Goal: Information Seeking & Learning: Understand process/instructions

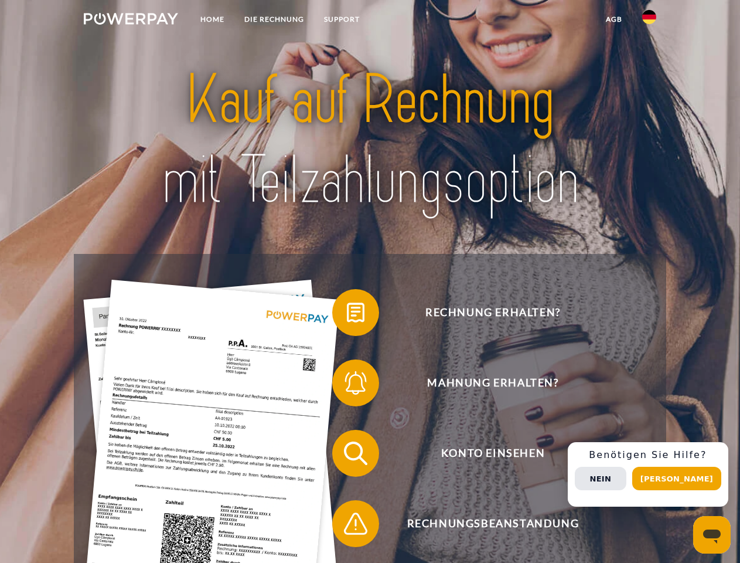
click at [131, 21] on img at bounding box center [131, 19] width 94 height 12
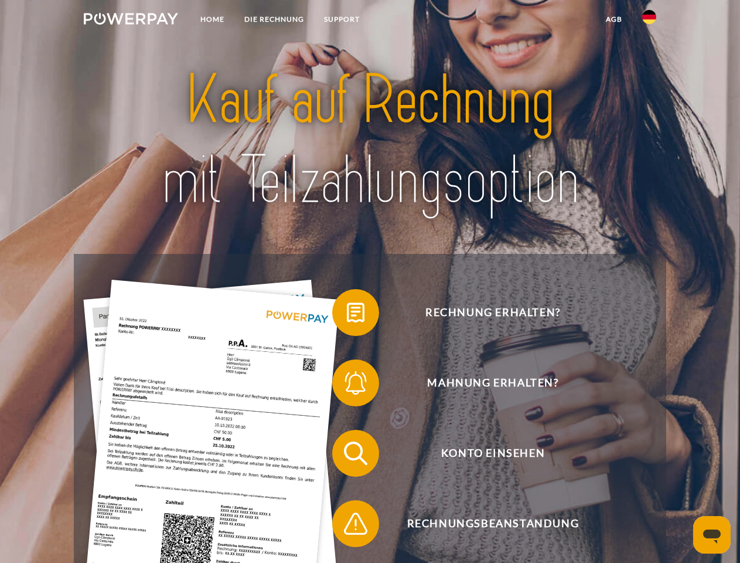
click at [649, 21] on img at bounding box center [649, 17] width 14 height 14
click at [613, 19] on link "agb" at bounding box center [614, 19] width 36 height 21
click at [347, 315] on span at bounding box center [338, 312] width 59 height 59
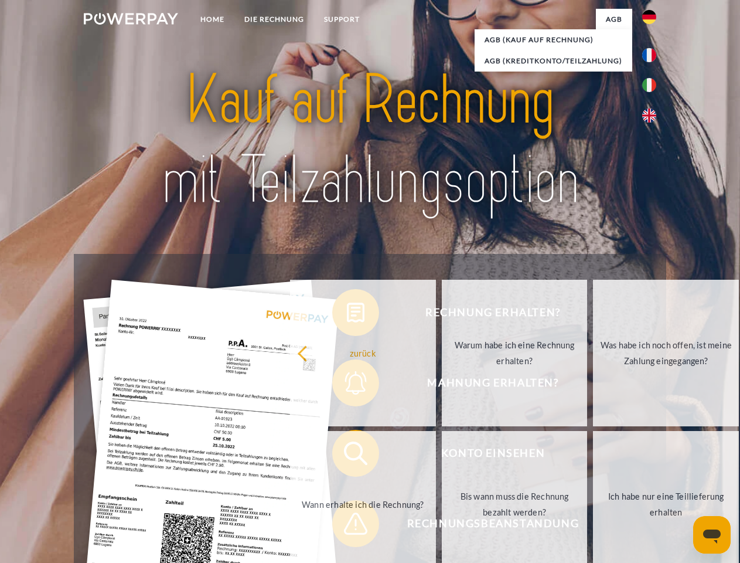
click at [347, 385] on div "Rechnung erhalten? Mahnung erhalten? Konto einsehen" at bounding box center [370, 488] width 592 height 469
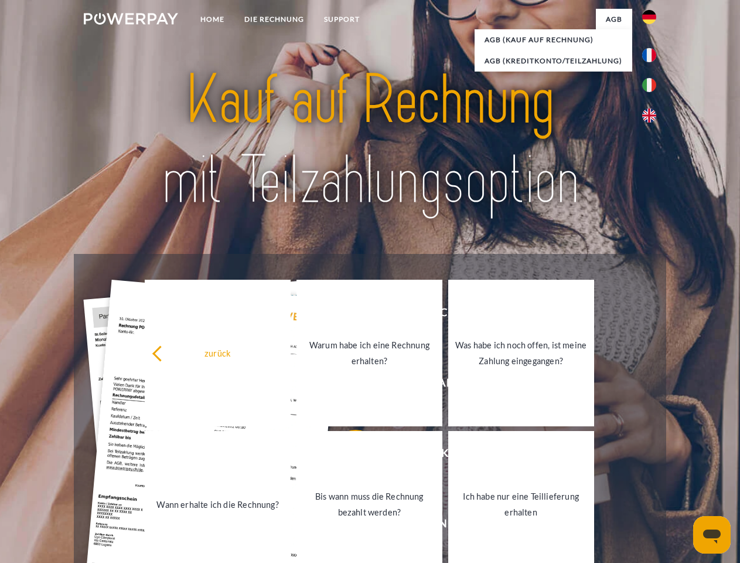
click at [347, 455] on link "Bis wann muss die Rechnung bezahlt werden?" at bounding box center [369, 504] width 146 height 146
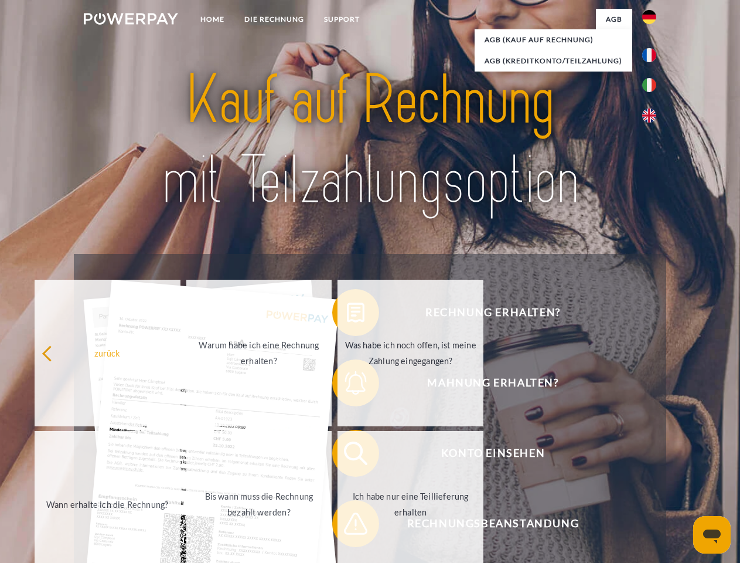
click at [347, 526] on span at bounding box center [338, 523] width 59 height 59
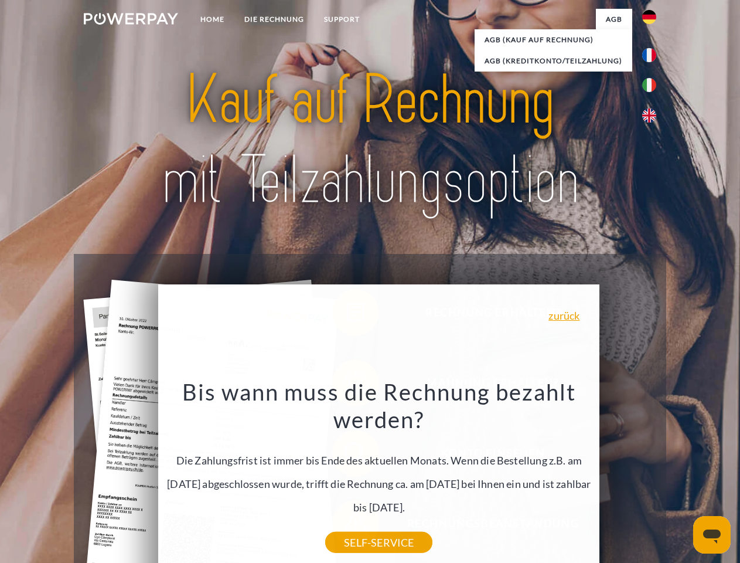
click at [652, 474] on div "Rechnung erhalten? Mahnung erhalten? Konto einsehen" at bounding box center [370, 488] width 592 height 469
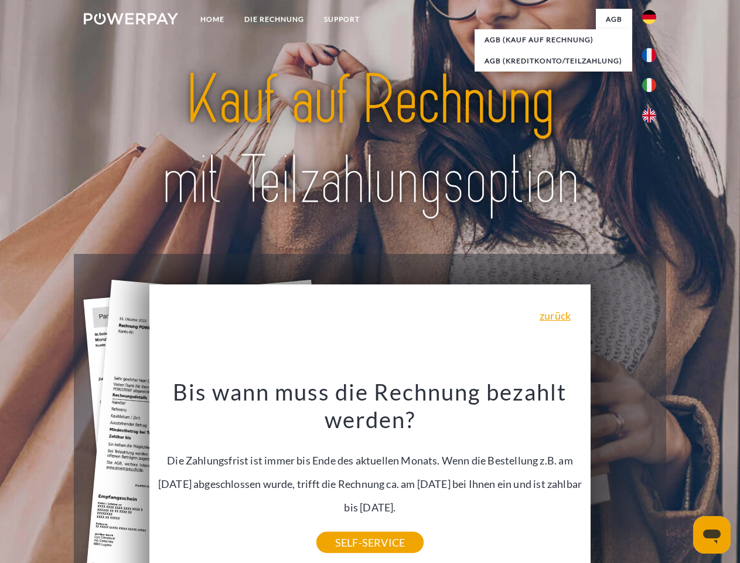
click at [623, 476] on span "Konto einsehen" at bounding box center [492, 452] width 287 height 47
click at [681, 478] on header "Home DIE RECHNUNG SUPPORT" at bounding box center [370, 404] width 740 height 809
